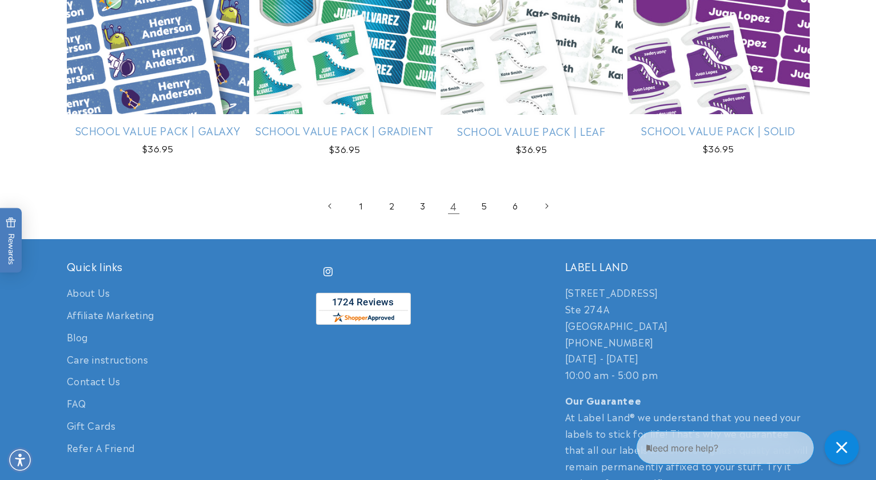
scroll to position [2496, 0]
